Goal: Transaction & Acquisition: Purchase product/service

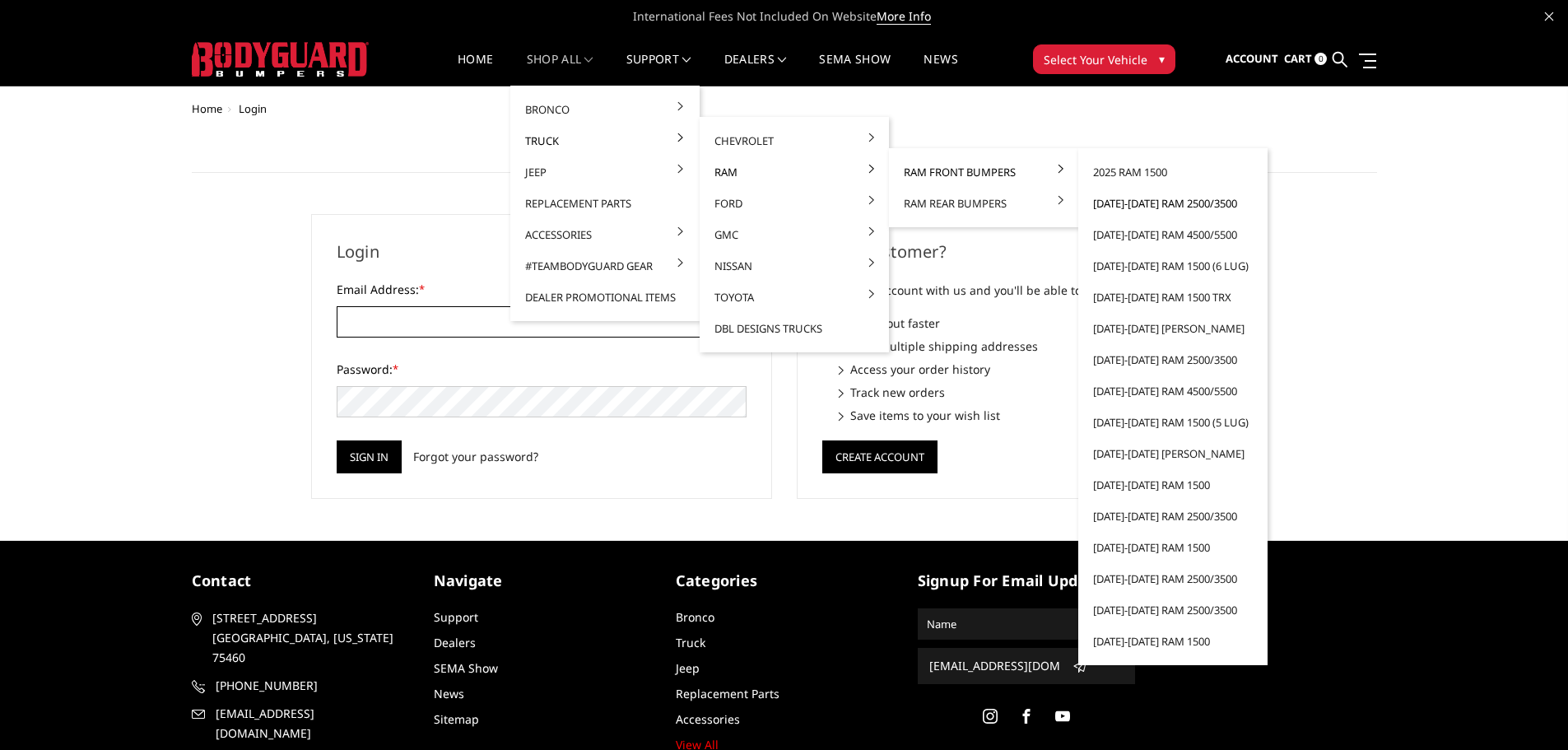
type input "[EMAIL_ADDRESS][DOMAIN_NAME]"
click at [1170, 203] on link "[DATE]-[DATE] Ram 2500/3500" at bounding box center [1172, 203] width 176 height 31
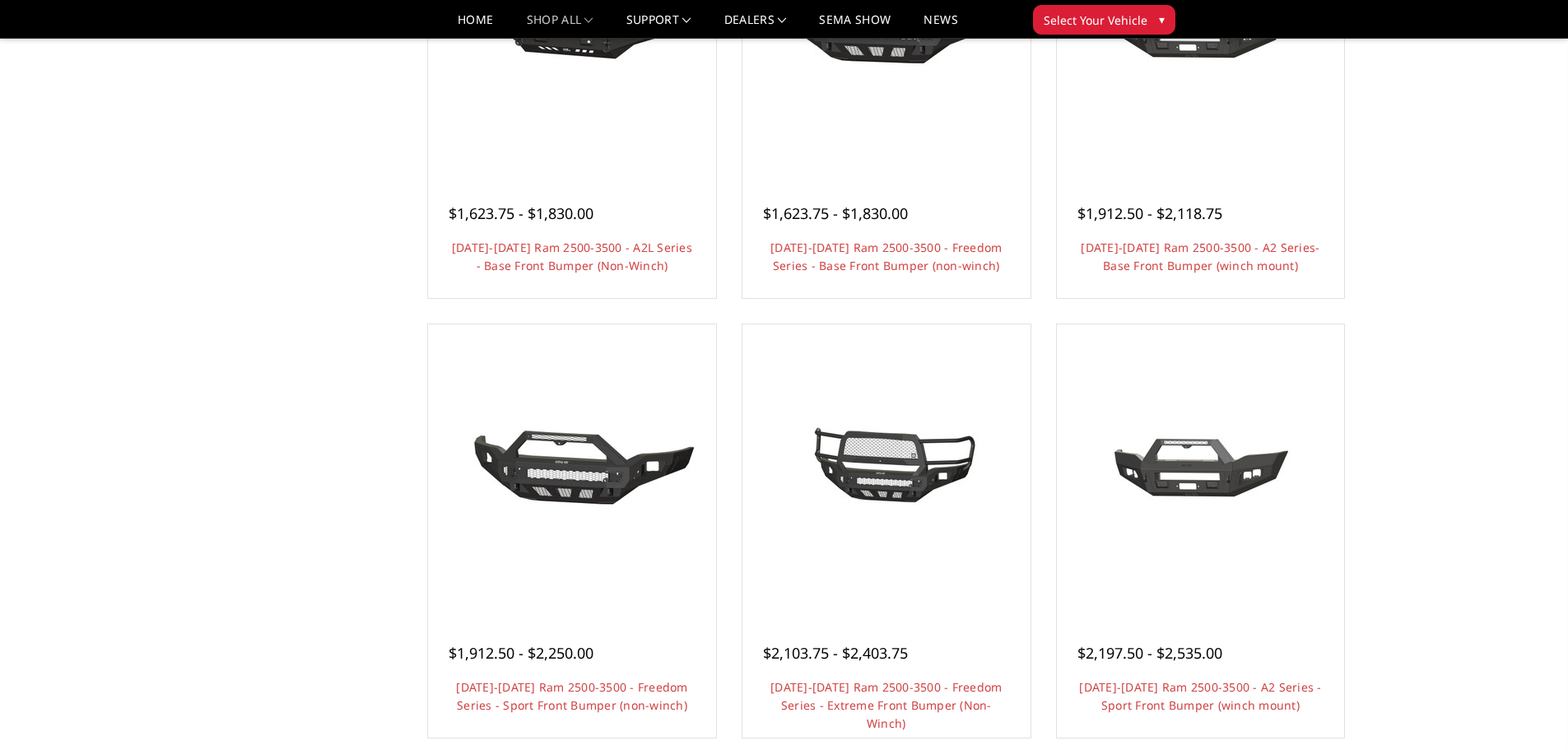
scroll to position [823, 0]
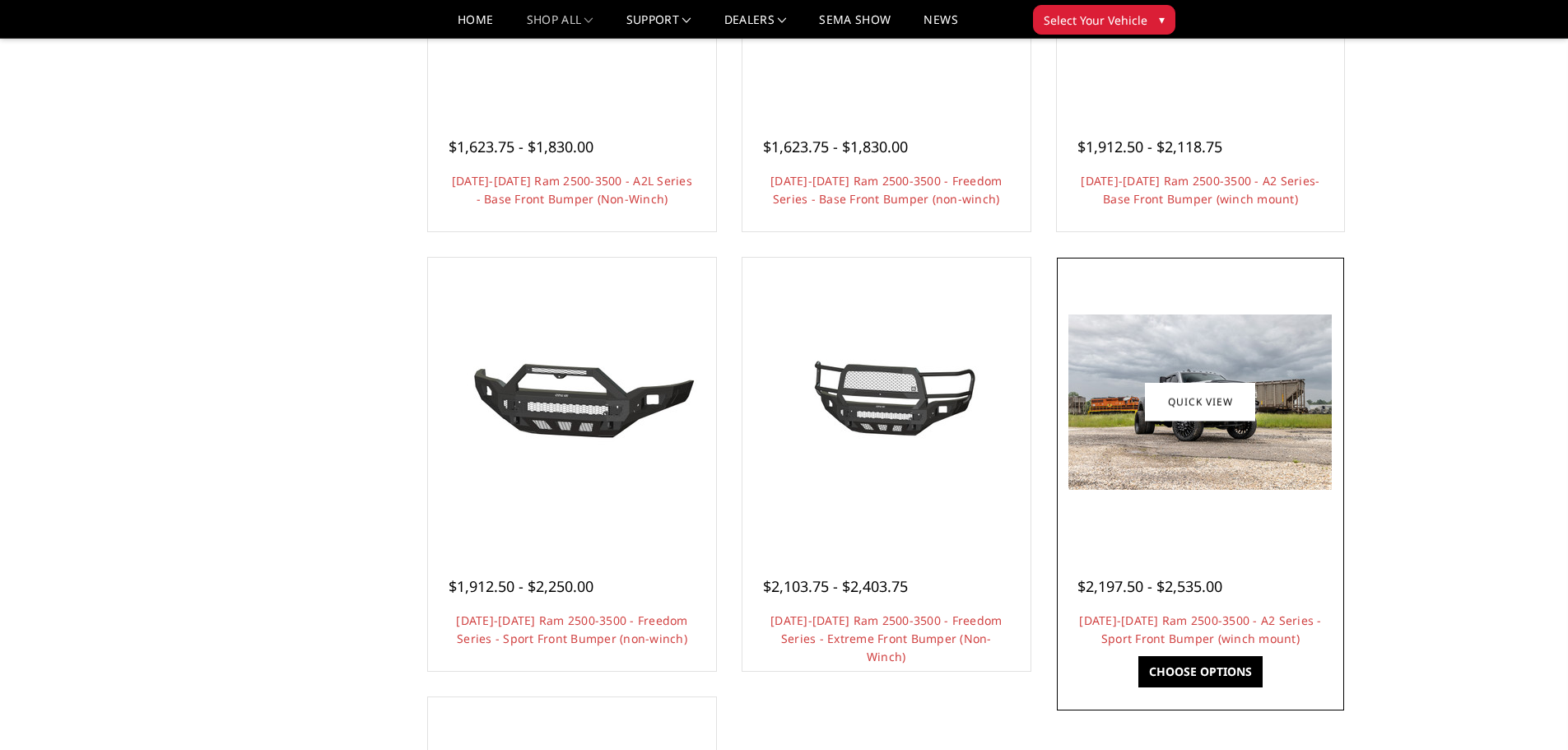
click at [1148, 463] on img at bounding box center [1200, 401] width 263 height 175
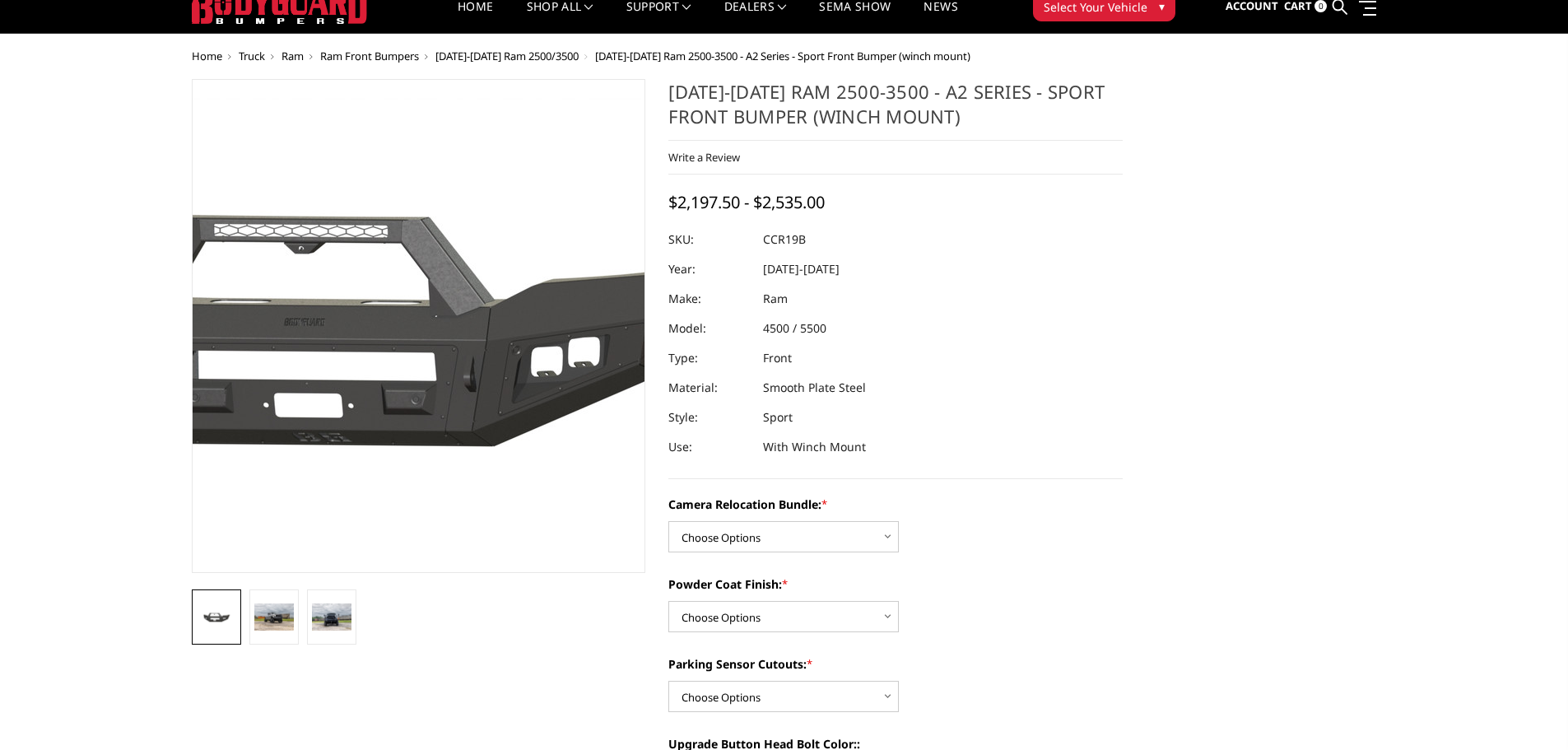
scroll to position [82, 0]
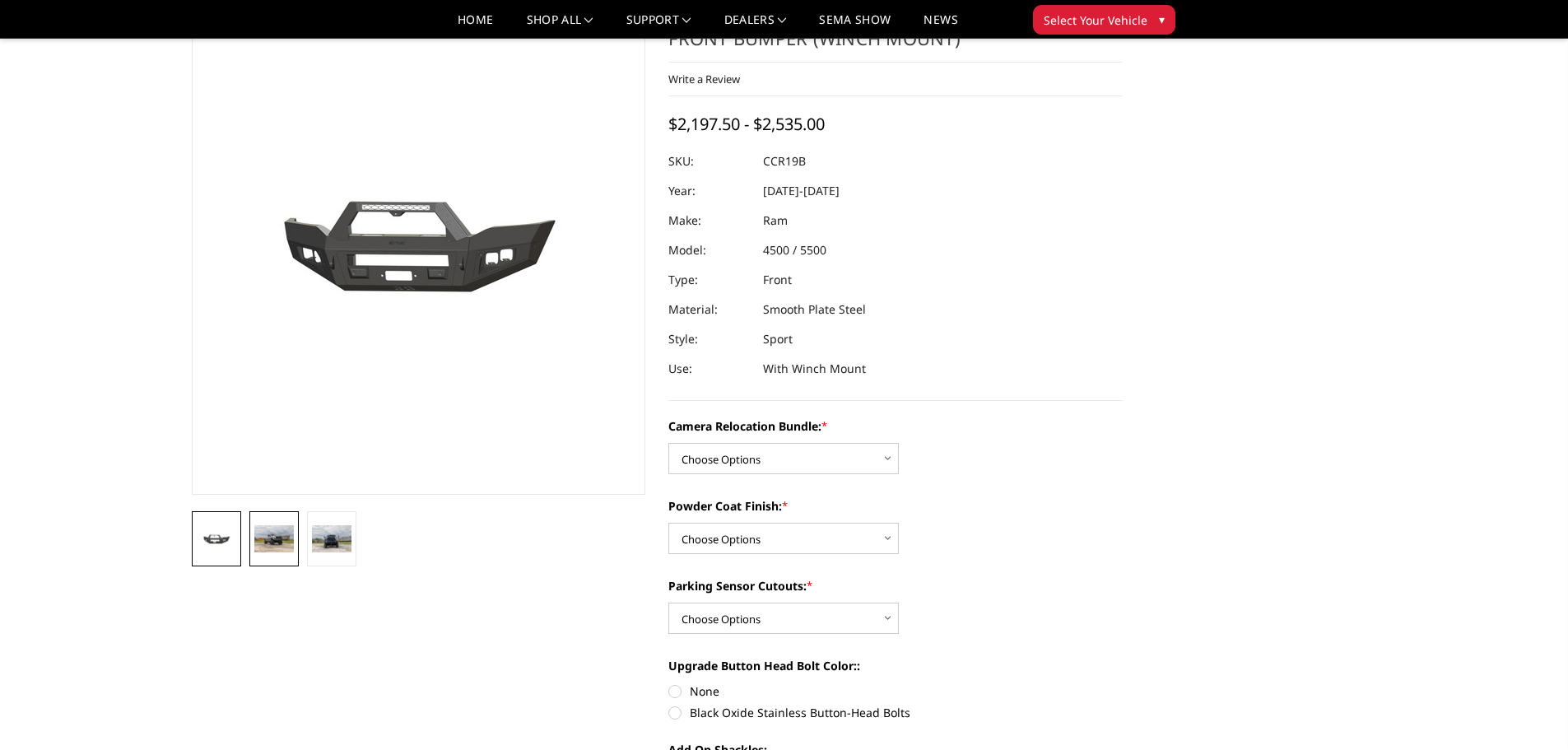
drag, startPoint x: 338, startPoint y: 557, endPoint x: 278, endPoint y: 546, distance: 61.0
click at [337, 557] on link at bounding box center [331, 539] width 49 height 55
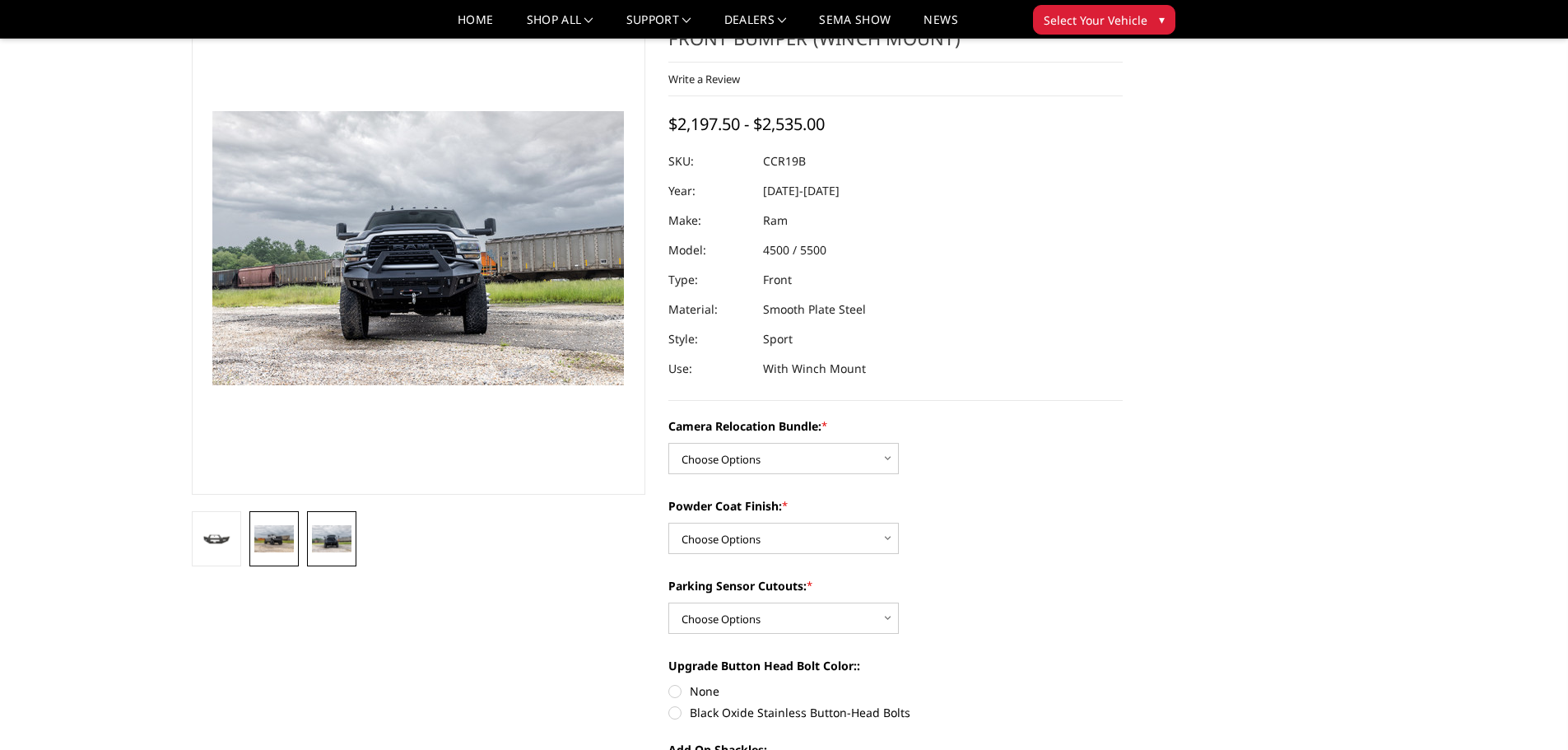
click at [270, 545] on img at bounding box center [273, 538] width 39 height 26
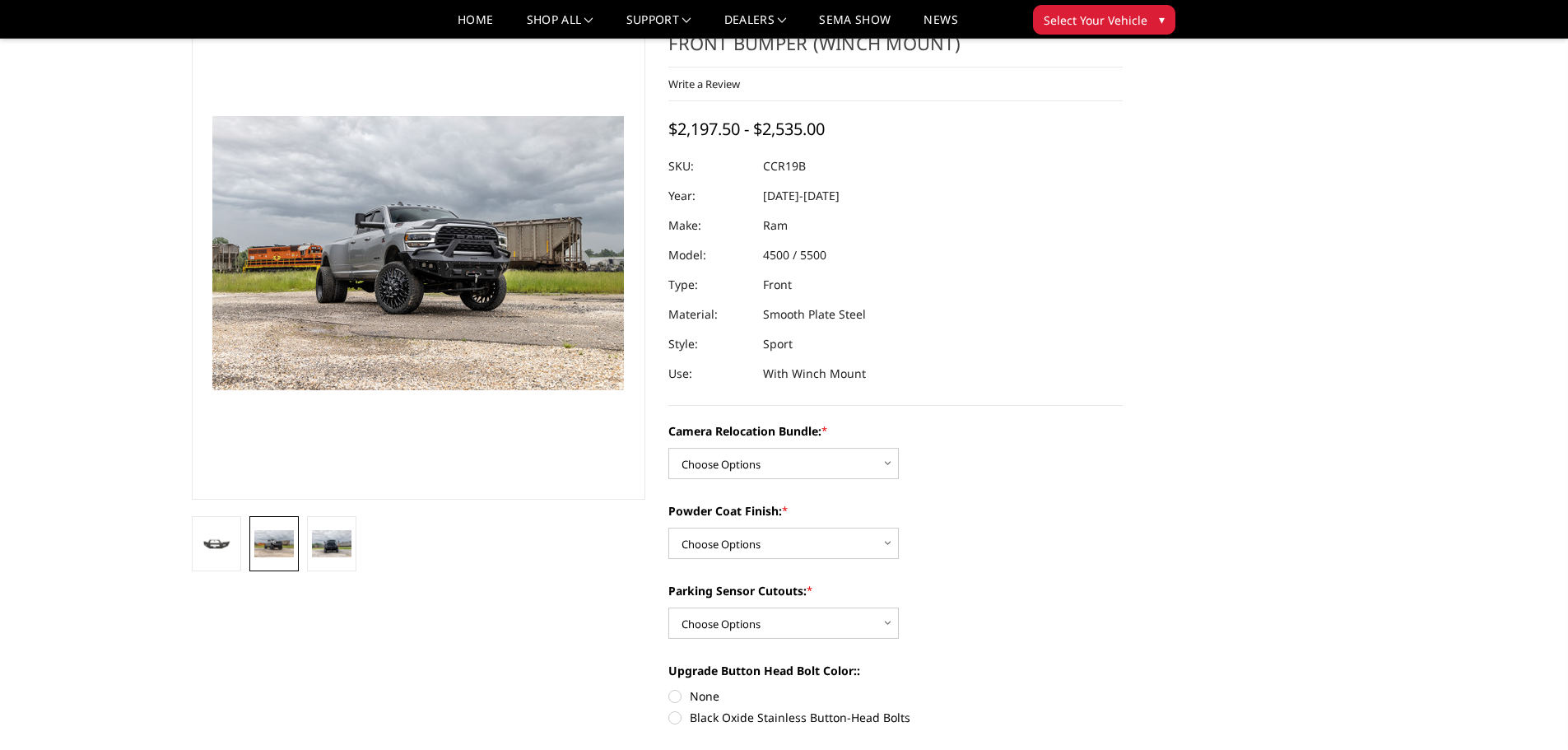
scroll to position [0, 0]
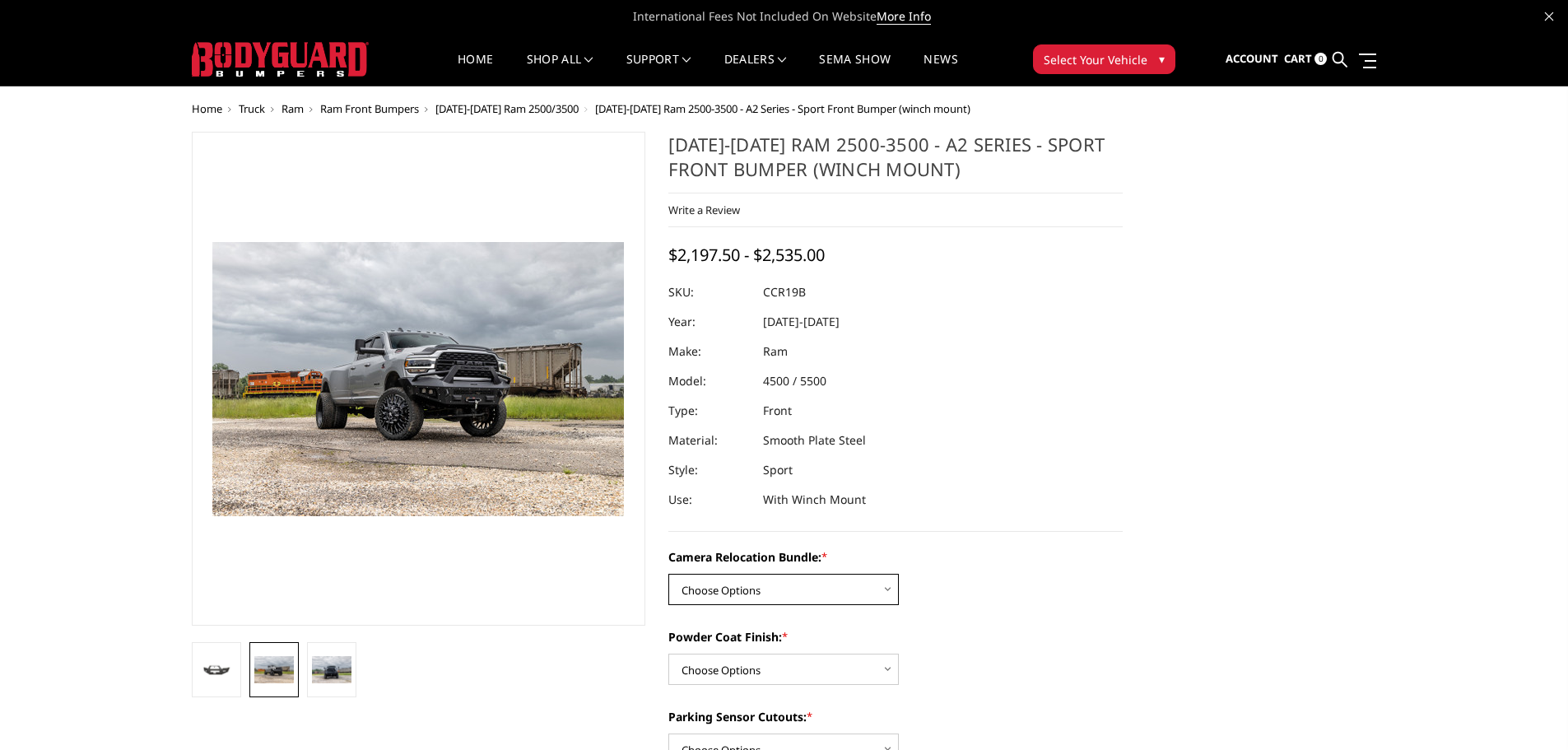
click at [863, 587] on select "Choose Options WITHOUT Camera Relocation Bundle WITH Camera Relocation Bundle" at bounding box center [783, 589] width 230 height 31
select select "2602"
click at [668, 574] on select "Choose Options WITHOUT Camera Relocation Bundle WITH Camera Relocation Bundle" at bounding box center [783, 589] width 230 height 31
click at [838, 658] on select "Choose Options Textured Black Powder Coat Bare Metal" at bounding box center [783, 669] width 230 height 31
